Goal: Information Seeking & Learning: Understand process/instructions

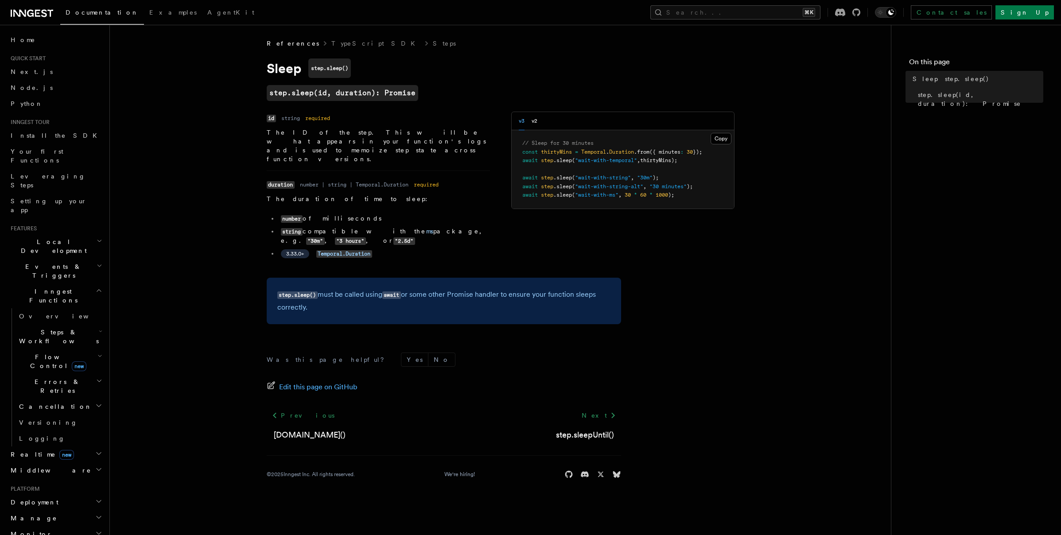
drag, startPoint x: 522, startPoint y: 161, endPoint x: 708, endPoint y: 161, distance: 185.6
click at [708, 161] on pre "// Sleep for 30 minutes const thirtyMins = Temporal . Duration .from ({ minutes…" at bounding box center [623, 169] width 222 height 78
click at [544, 163] on span "step" at bounding box center [547, 160] width 12 height 6
drag, startPoint x: 522, startPoint y: 161, endPoint x: 700, endPoint y: 159, distance: 177.7
click at [700, 159] on pre "// Sleep for 30 minutes const thirtyMins = Temporal . Duration .from ({ minutes…" at bounding box center [623, 169] width 222 height 78
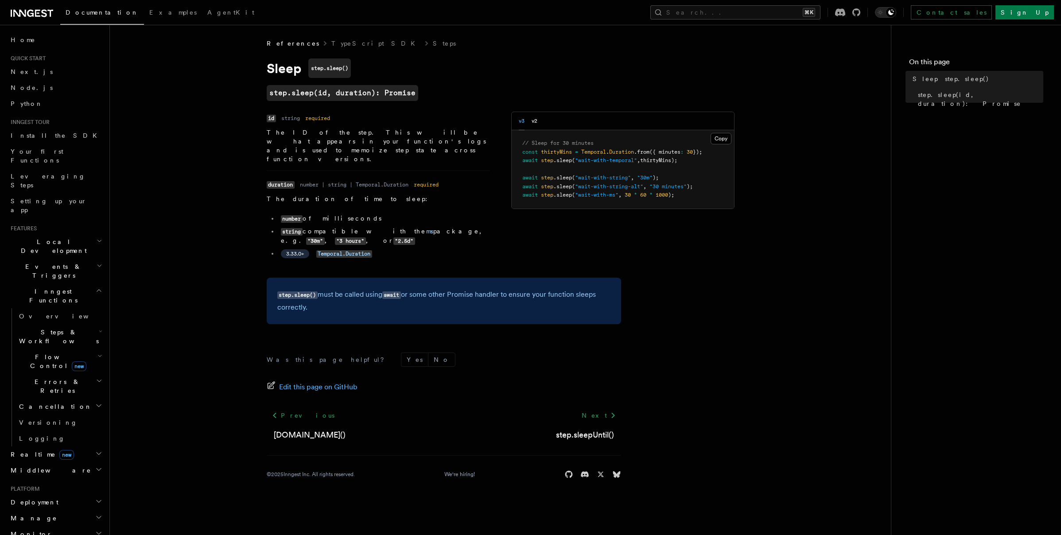
copy span "await step .sleep ( "wait-with-temporal" , thirtyMins);"
click at [649, 173] on pre "// Sleep for 30 minutes const thirtyMins = Temporal . Duration .from ({ minutes…" at bounding box center [623, 169] width 222 height 78
drag, startPoint x: 521, startPoint y: 152, endPoint x: 724, endPoint y: 154, distance: 203.4
click at [724, 154] on pre "// Sleep for 30 minutes const thirtyMins = Temporal . Duration .from ({ minutes…" at bounding box center [623, 169] width 222 height 78
copy span "const thirtyMins = Temporal . Duration .from ({ minutes : 30 });"
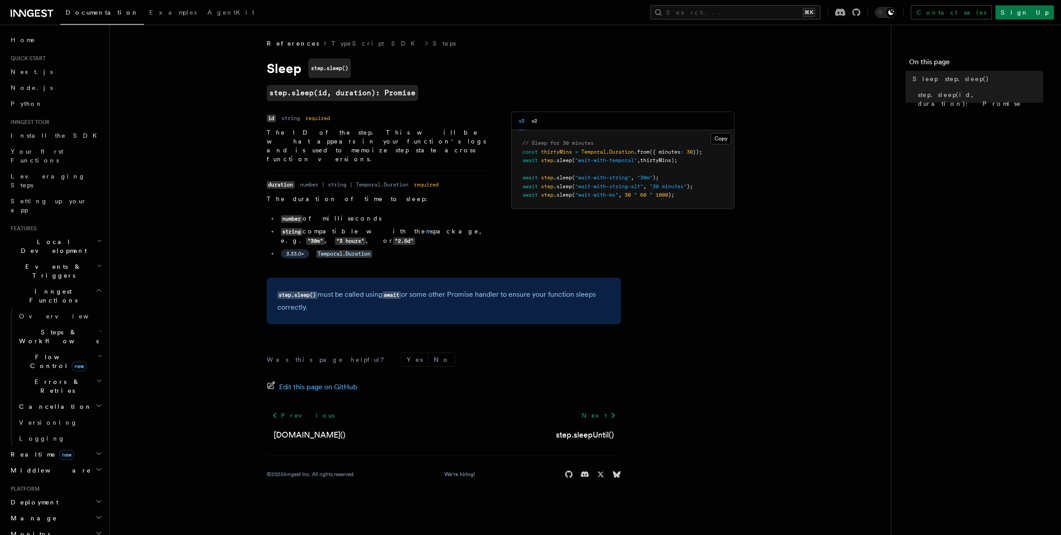
click at [600, 152] on span "Temporal" at bounding box center [593, 152] width 25 height 6
drag, startPoint x: 307, startPoint y: 202, endPoint x: 358, endPoint y: 202, distance: 50.9
click at [358, 214] on li "number of milliseconds" at bounding box center [384, 218] width 212 height 9
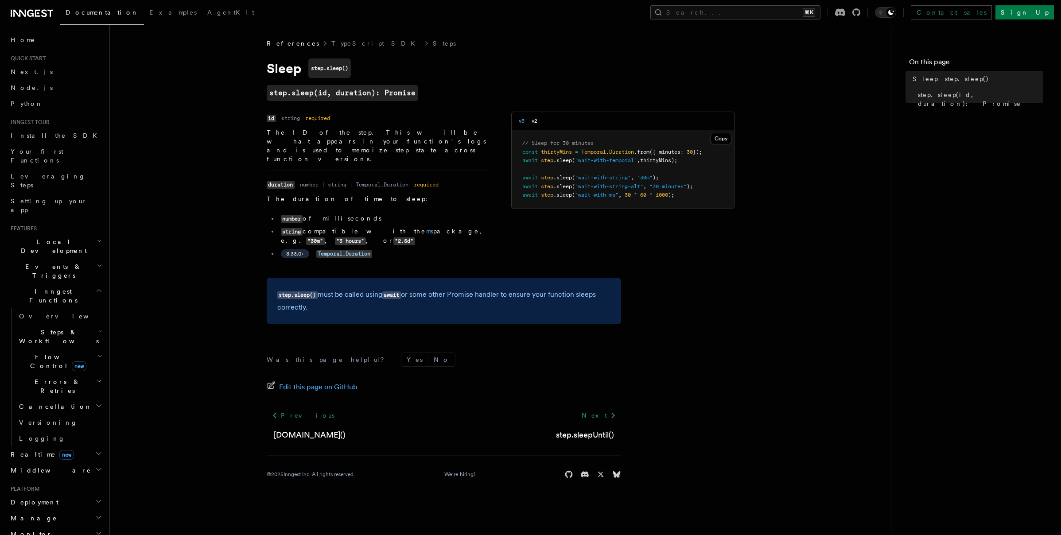
click at [426, 228] on link "ms" at bounding box center [429, 231] width 7 height 7
